Goal: Find specific page/section: Find specific page/section

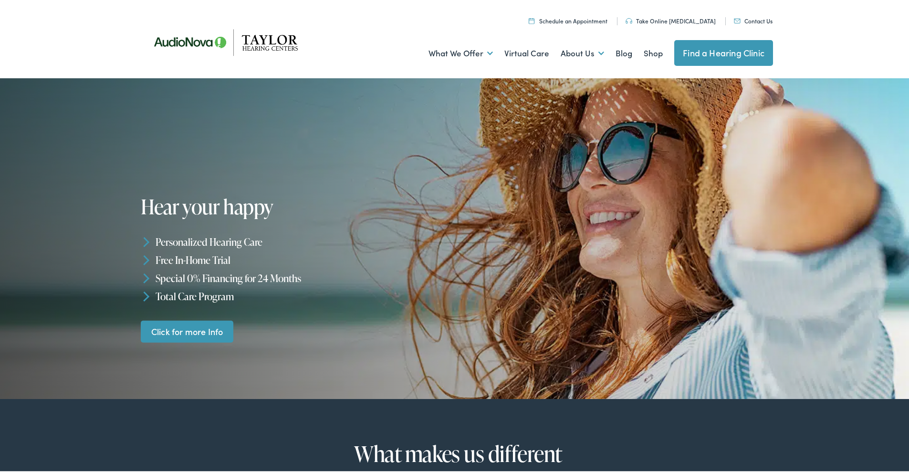
click at [720, 46] on link "Find a Hearing Clinic" at bounding box center [723, 51] width 99 height 26
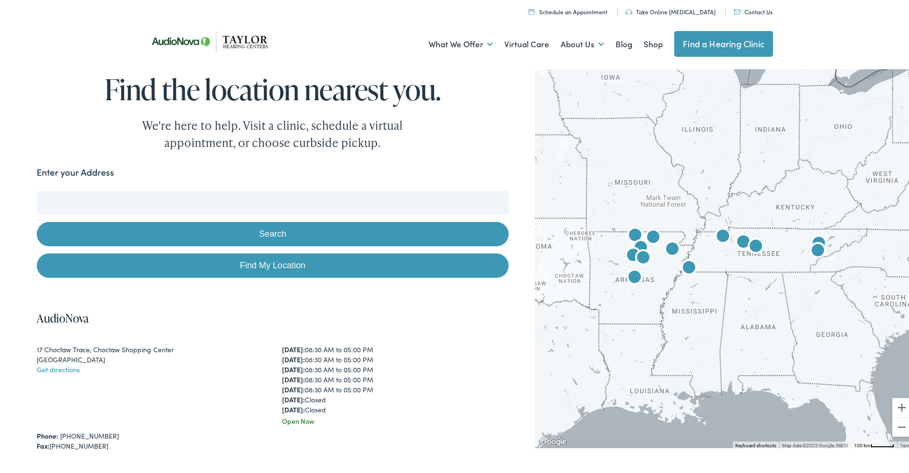
click at [682, 266] on img "AudioNova" at bounding box center [688, 266] width 23 height 23
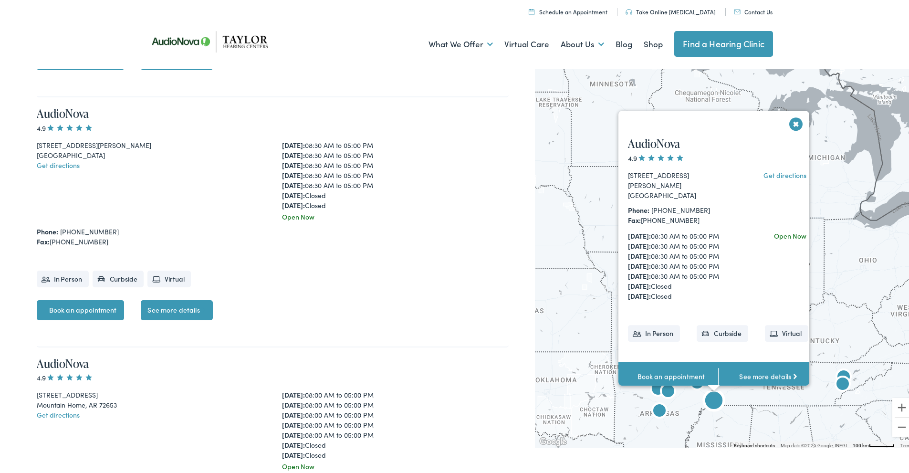
scroll to position [2462, 0]
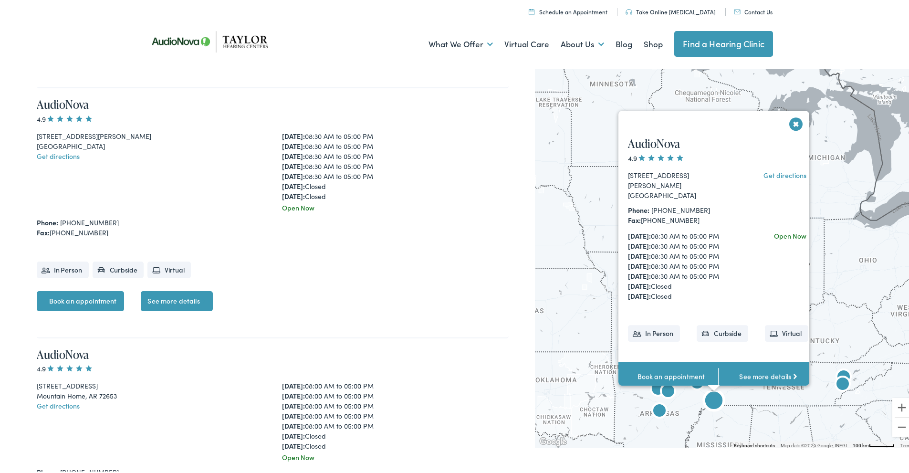
click at [749, 365] on link "See more details" at bounding box center [768, 375] width 100 height 30
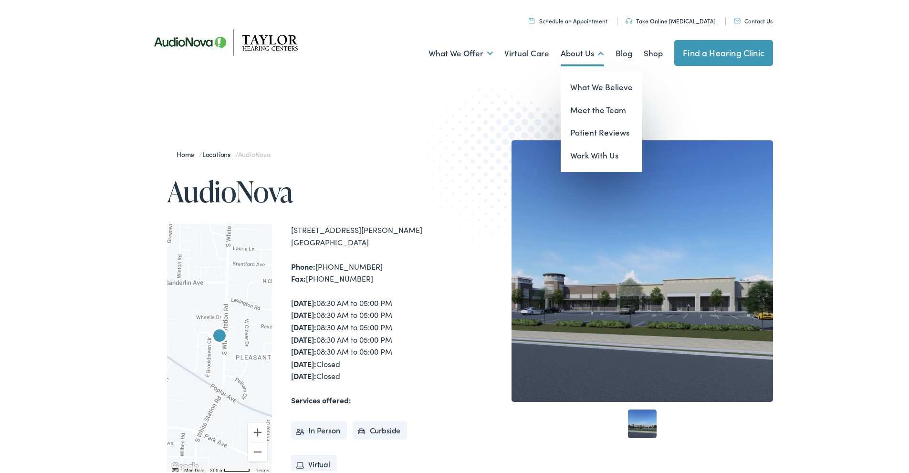
click at [570, 54] on link "About Us" at bounding box center [581, 51] width 43 height 35
click at [584, 105] on link "Meet the Team" at bounding box center [601, 108] width 82 height 23
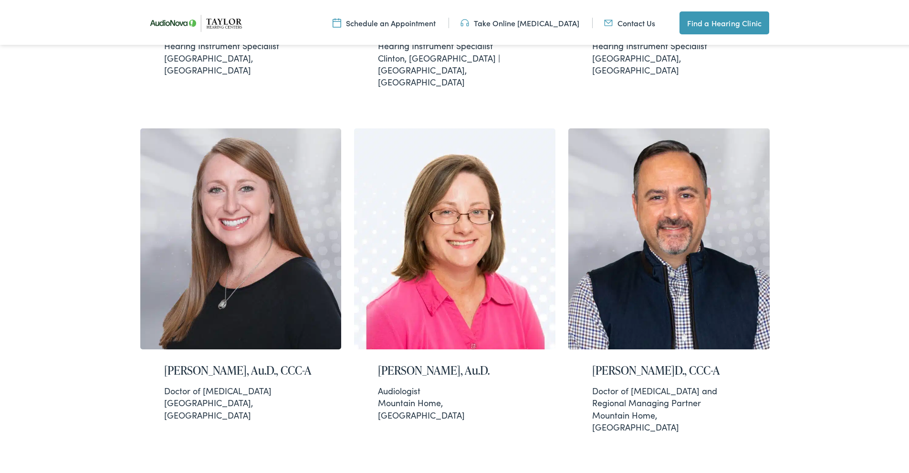
scroll to position [954, 0]
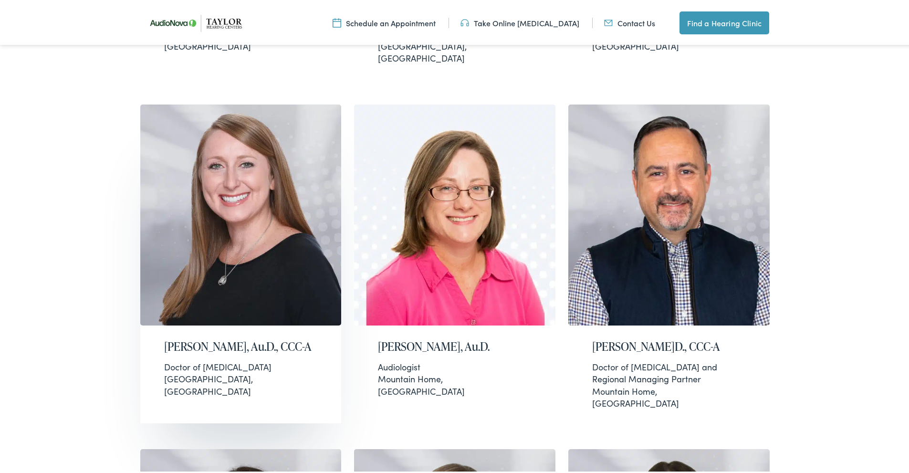
click at [197, 193] on img at bounding box center [240, 213] width 201 height 221
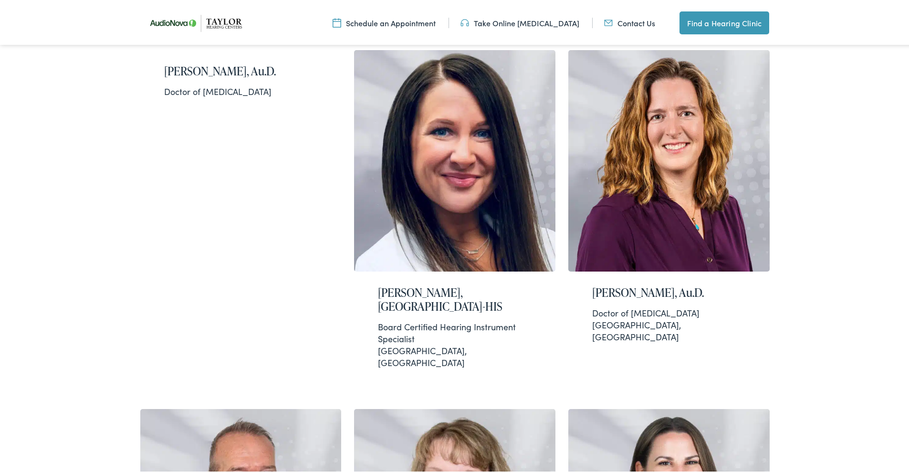
scroll to position [300, 0]
